Goal: Information Seeking & Learning: Find specific fact

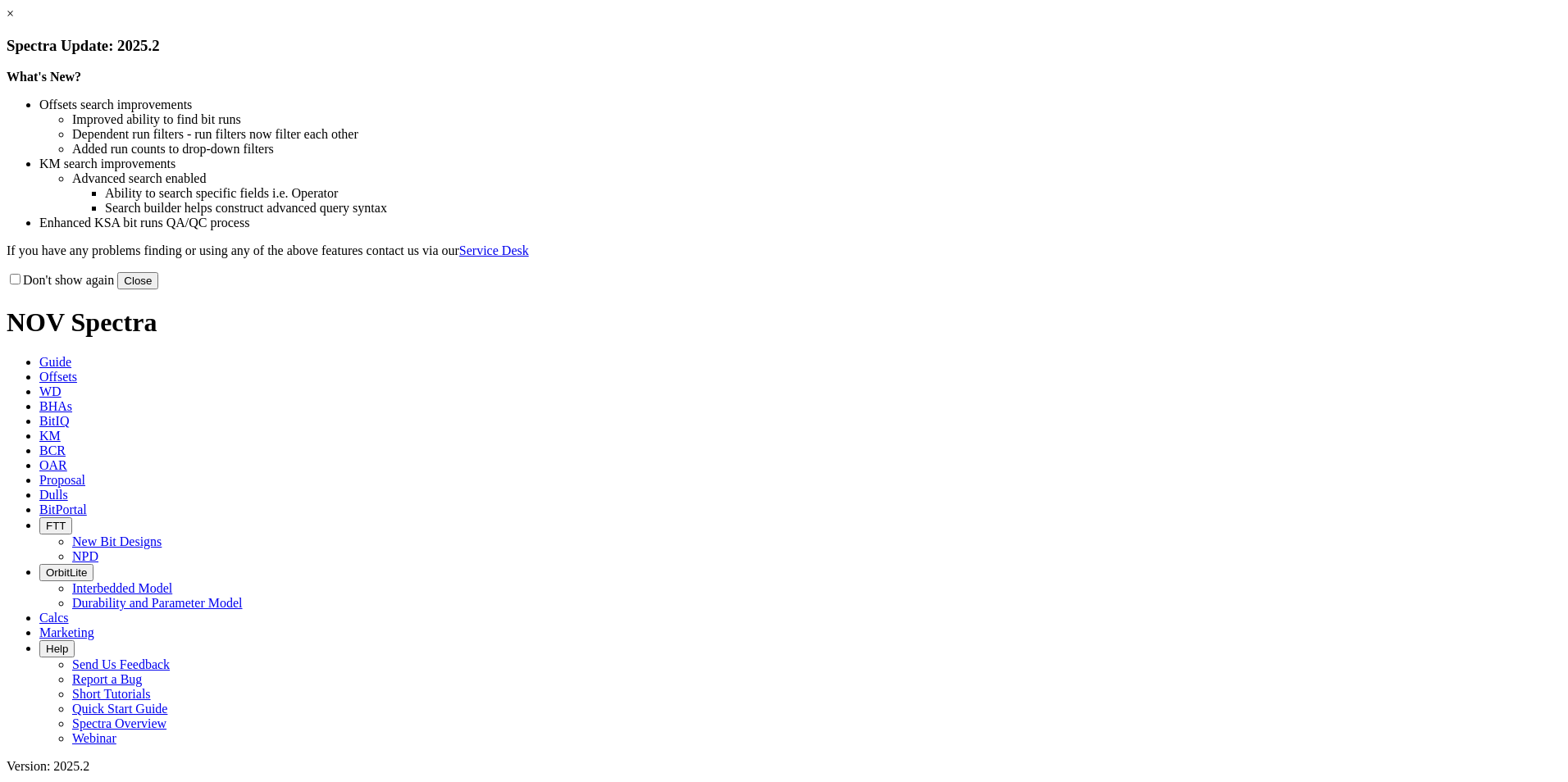
drag, startPoint x: 1084, startPoint y: 453, endPoint x: 1098, endPoint y: 449, distance: 14.6
click at [1084, 289] on div "Don't show again Close" at bounding box center [784, 281] width 1555 height 18
click at [158, 289] on button "Close" at bounding box center [137, 281] width 41 height 17
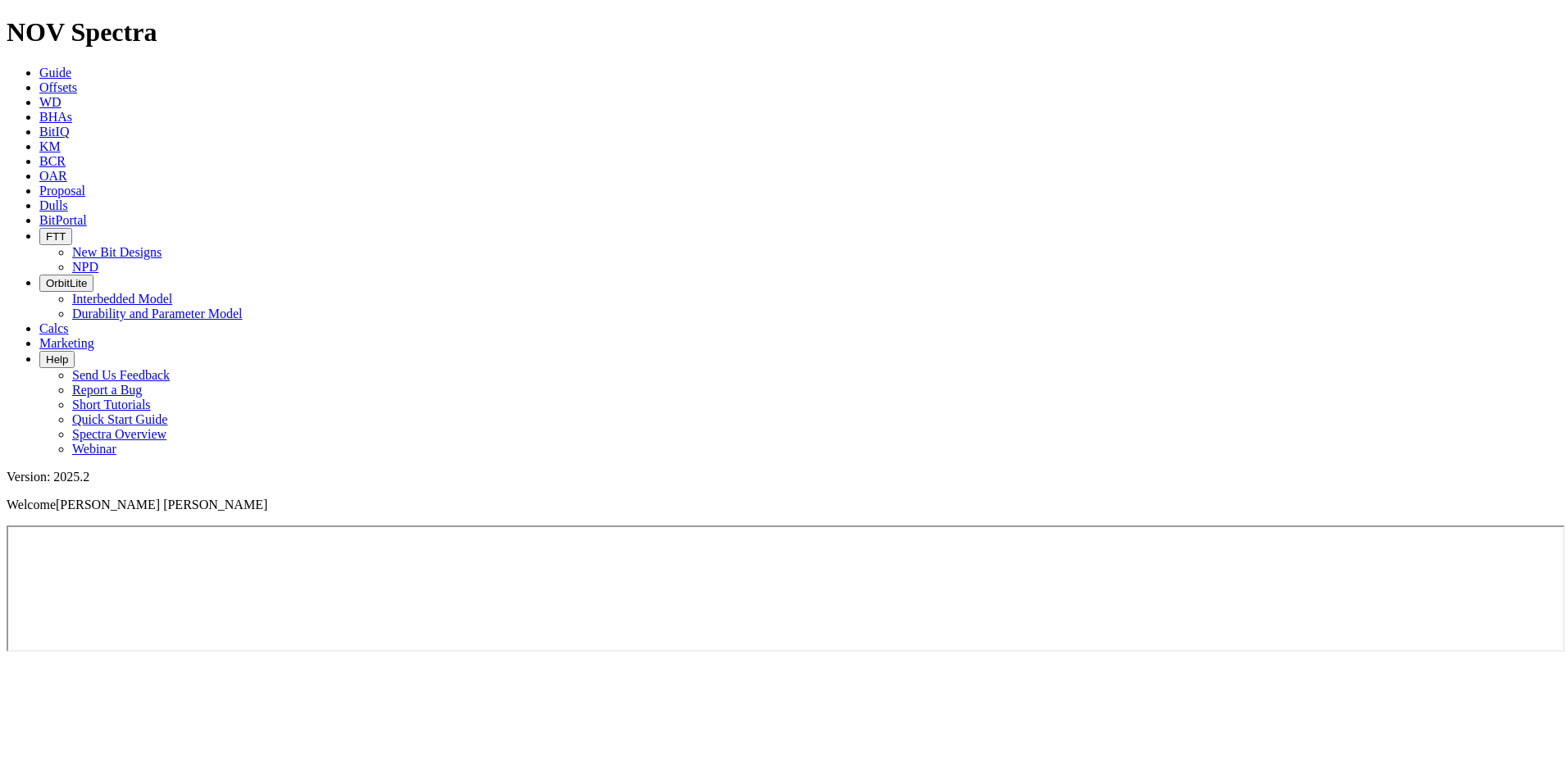
click at [77, 80] on span "Offsets" at bounding box center [57, 87] width 37 height 14
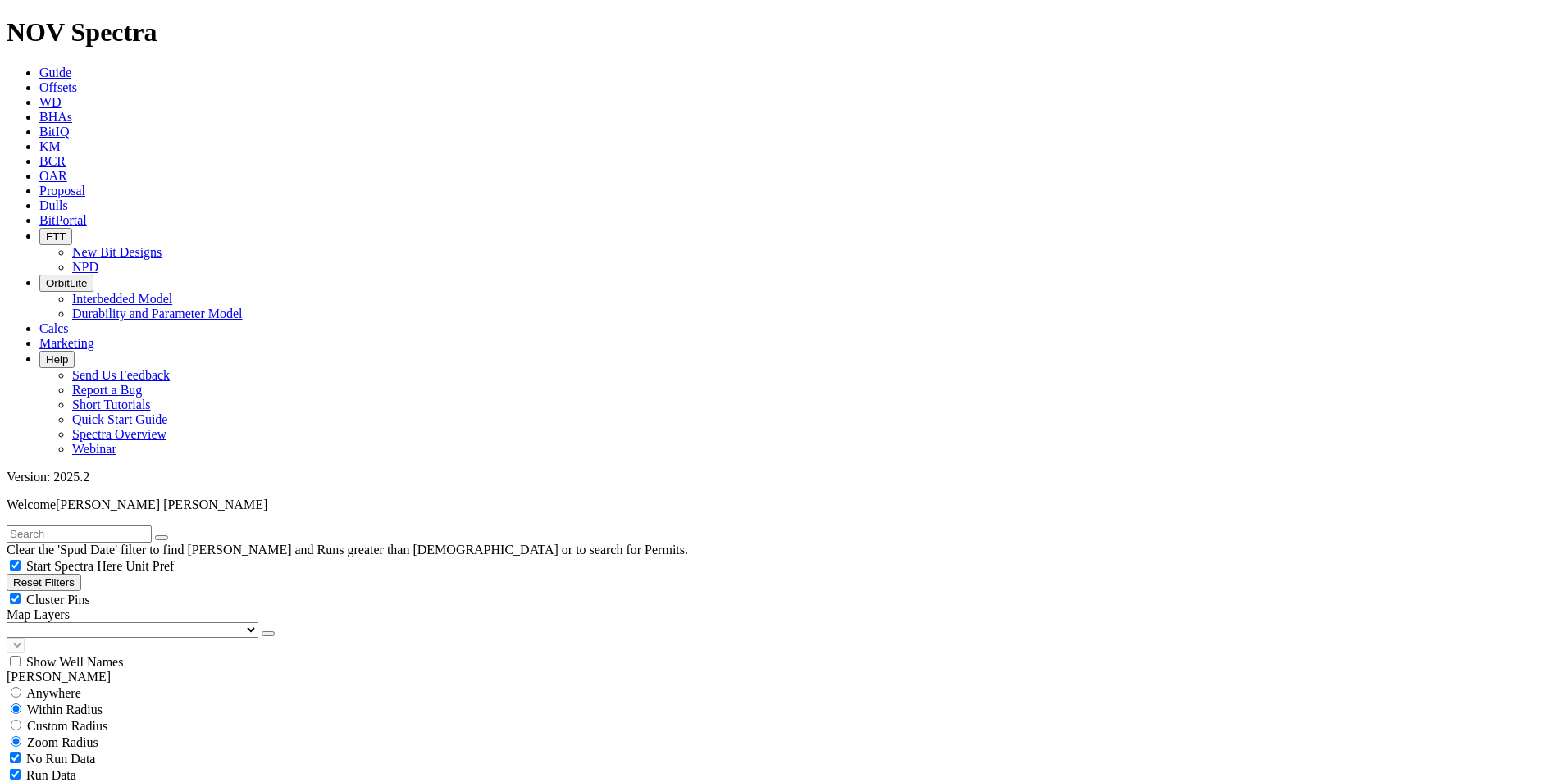
click at [152, 525] on input "text" at bounding box center [79, 534] width 145 height 17
type input "itta"
click at [172, 535] on button "submit" at bounding box center [178, 538] width 13 height 5
click at [22, 671] on input "radio" at bounding box center [16, 676] width 11 height 11
radio input "true"
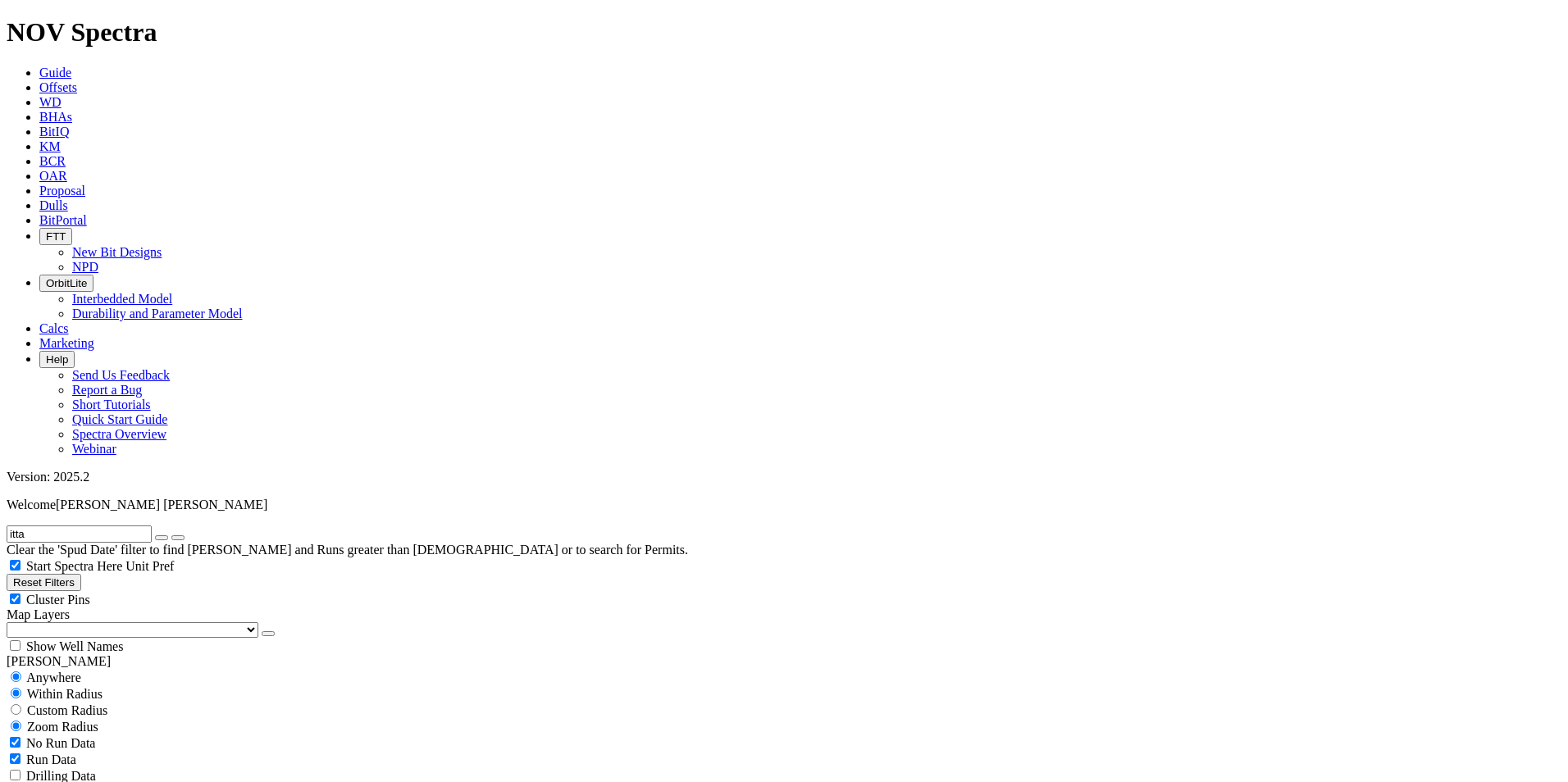
radio input "false"
click at [25, 701] on div "No Run Data" at bounding box center [784, 710] width 1555 height 17
checkbox input "false"
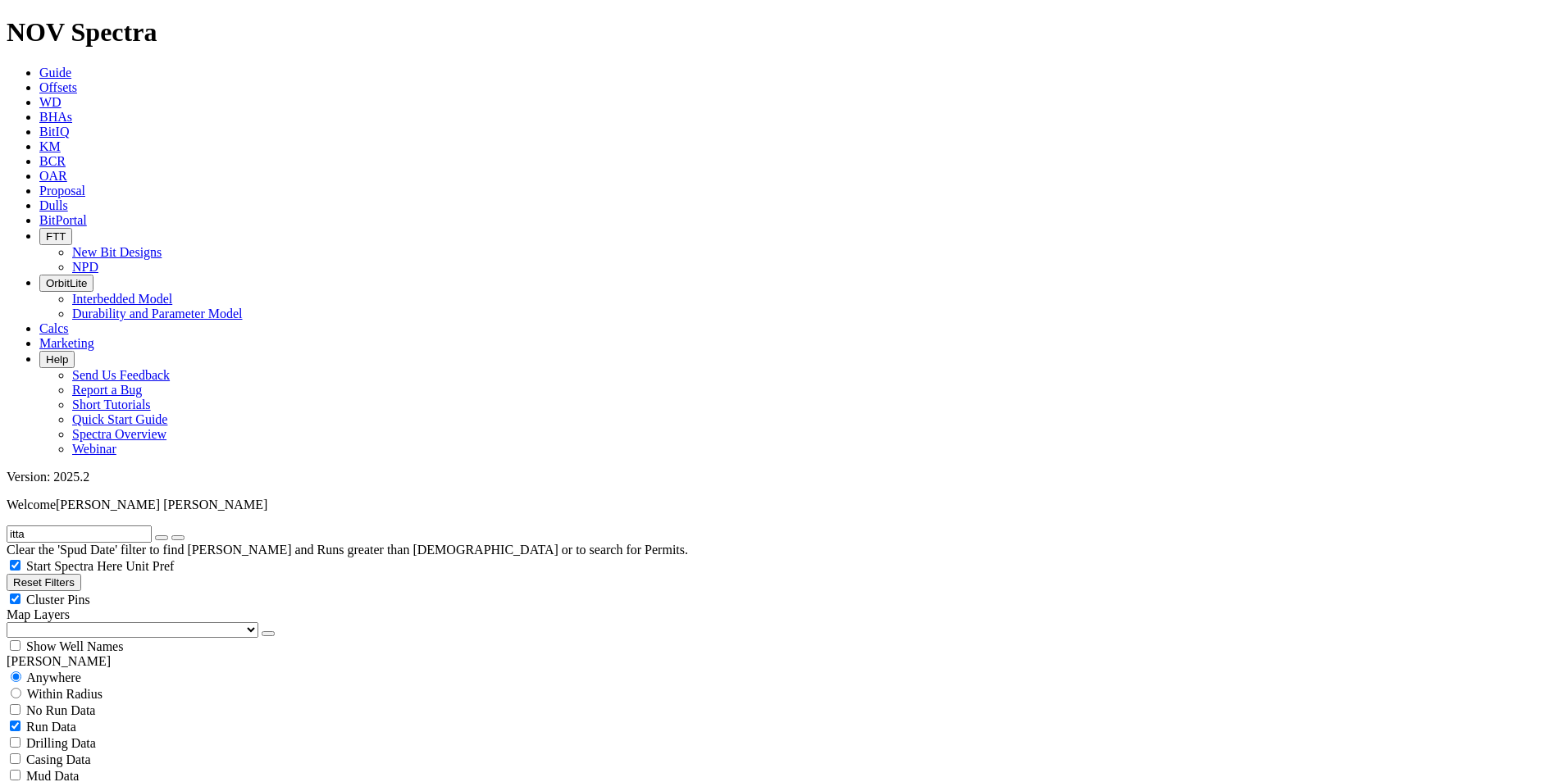
radio input "false"
radio input "true"
